Goal: Transaction & Acquisition: Subscribe to service/newsletter

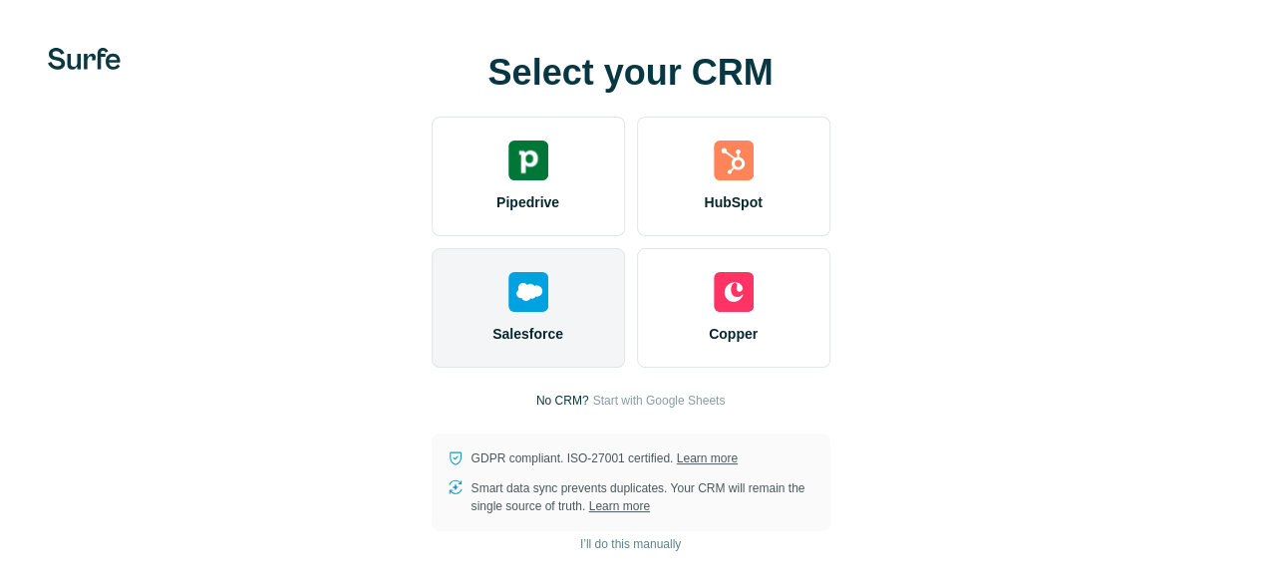
click at [432, 337] on div "Salesforce" at bounding box center [528, 308] width 193 height 120
click at [508, 312] on img at bounding box center [528, 292] width 40 height 40
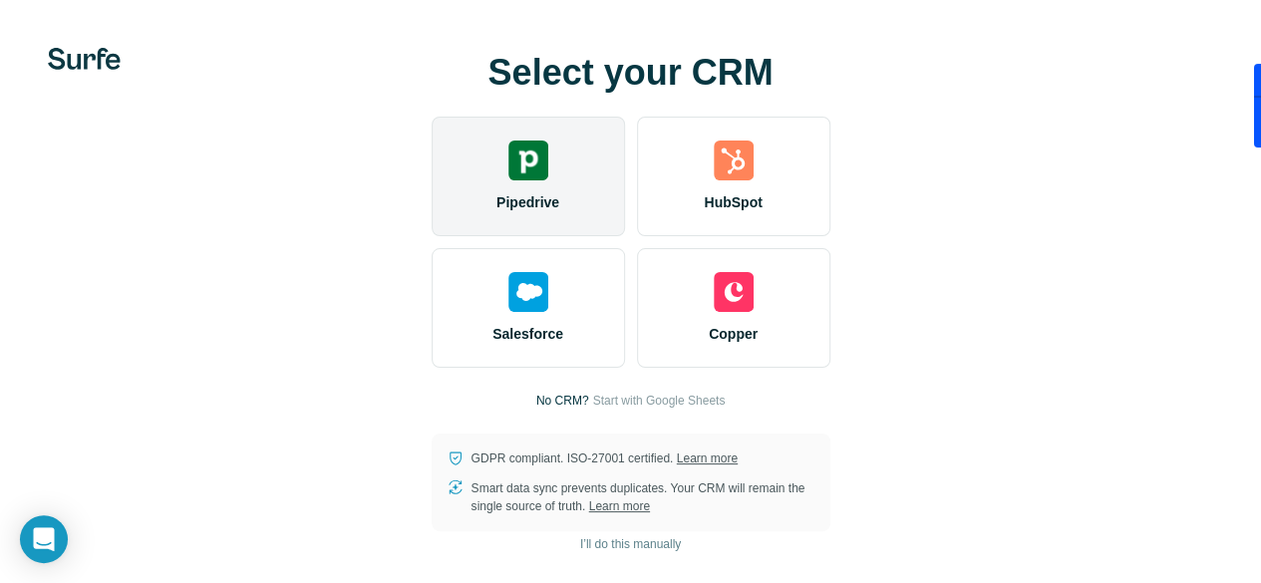
click at [432, 234] on div "Pipedrive" at bounding box center [528, 177] width 193 height 120
click at [432, 226] on div "Pipedrive" at bounding box center [528, 177] width 193 height 120
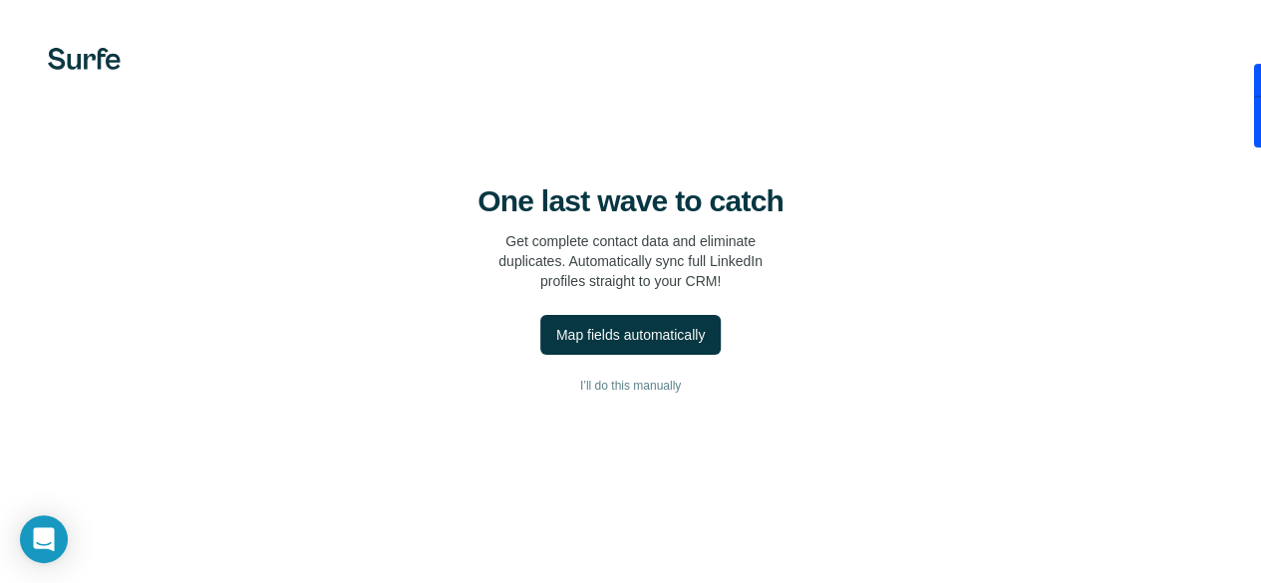
click at [0, 0] on video at bounding box center [0, 0] width 0 height 0
